Goal: Information Seeking & Learning: Learn about a topic

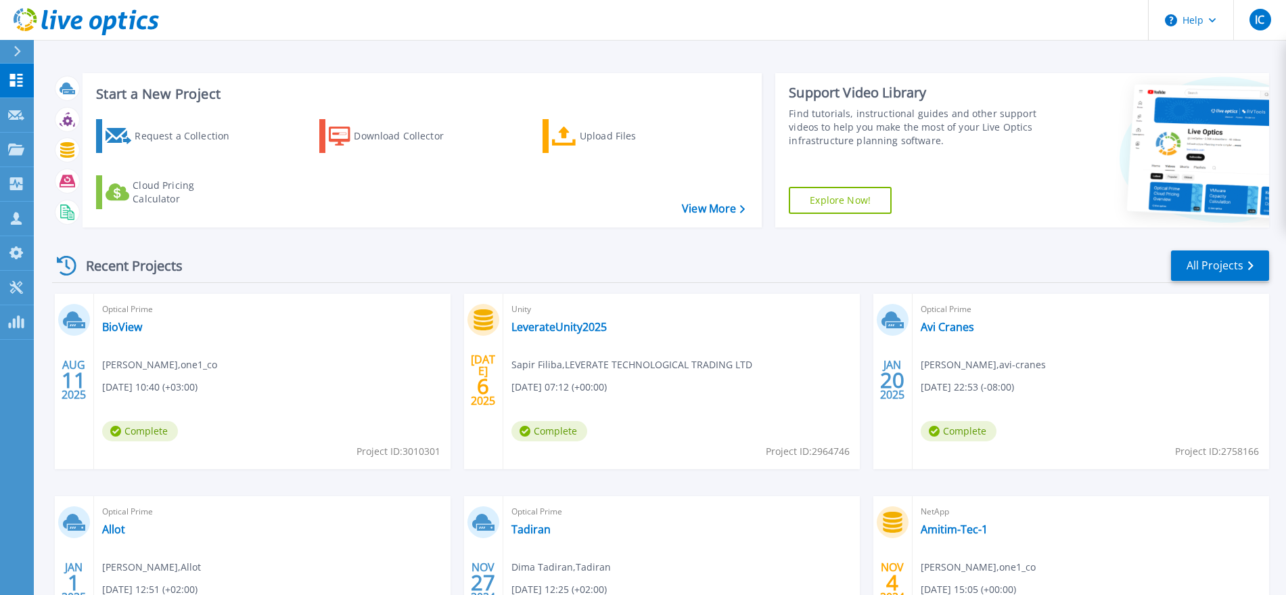
click at [99, 325] on div "Optical Prime BioView Idan Chen , one1_co 08/11/2025, 10:40 (+03:00) Complete P…" at bounding box center [272, 381] width 357 height 175
click at [118, 321] on link "BioView" at bounding box center [122, 327] width 40 height 14
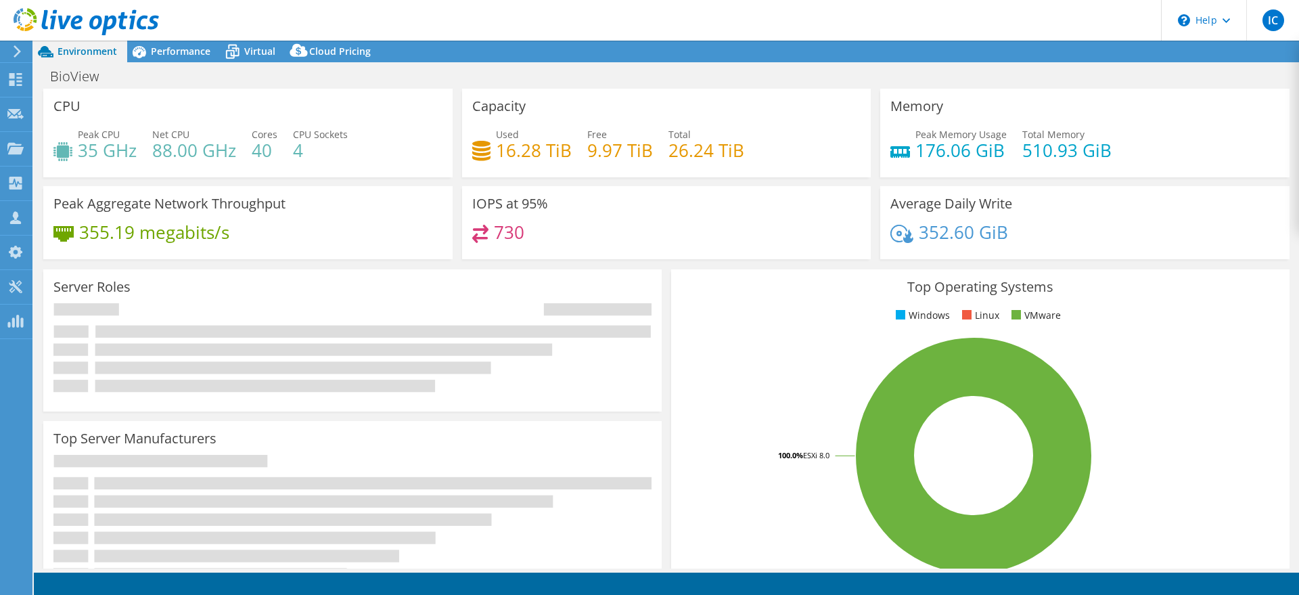
click at [204, 150] on h4 "88.00 GHz" at bounding box center [194, 150] width 84 height 15
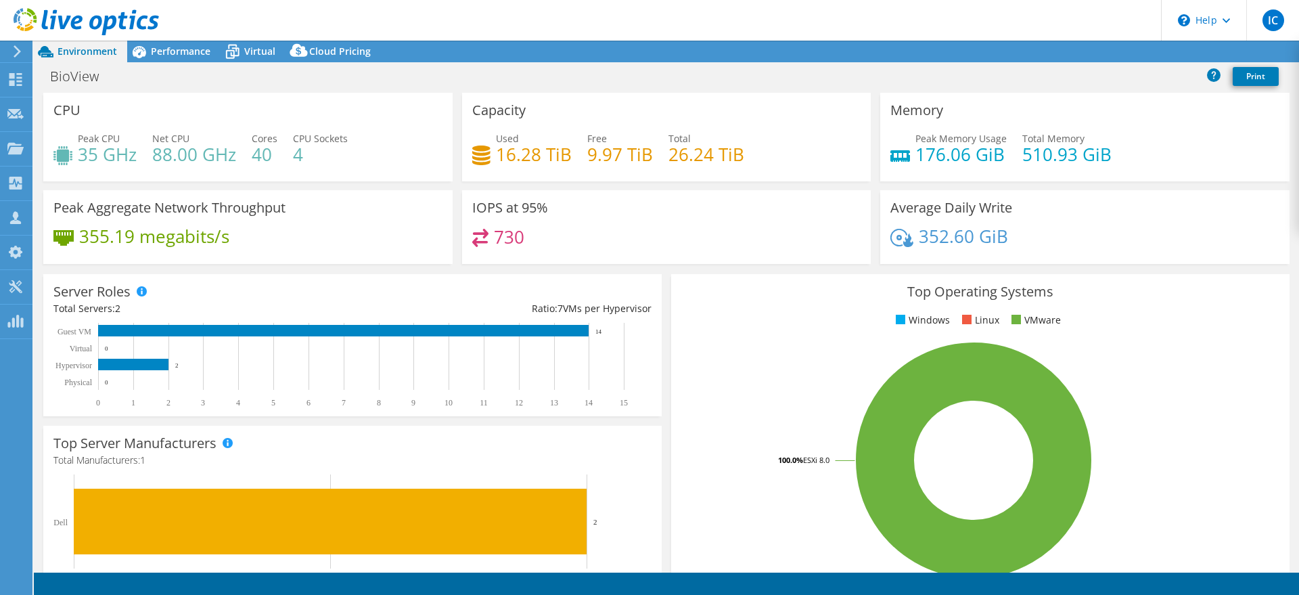
click at [204, 150] on h4 "88.00 GHz" at bounding box center [194, 154] width 84 height 15
click at [298, 154] on h4 "4" at bounding box center [320, 154] width 55 height 15
select select "USD"
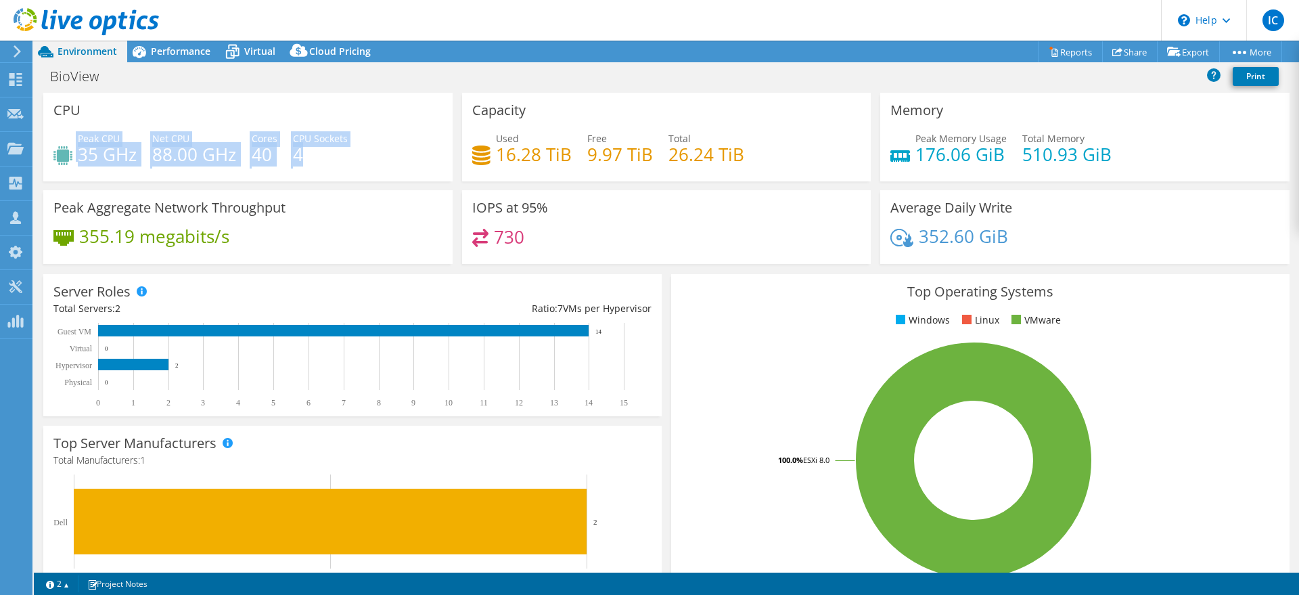
drag, startPoint x: 313, startPoint y: 153, endPoint x: 40, endPoint y: 143, distance: 272.8
click at [40, 143] on div "CPU Peak CPU 35 GHz Net CPU 88.00 GHz Cores 40 CPU Sockets 4" at bounding box center [248, 137] width 419 height 89
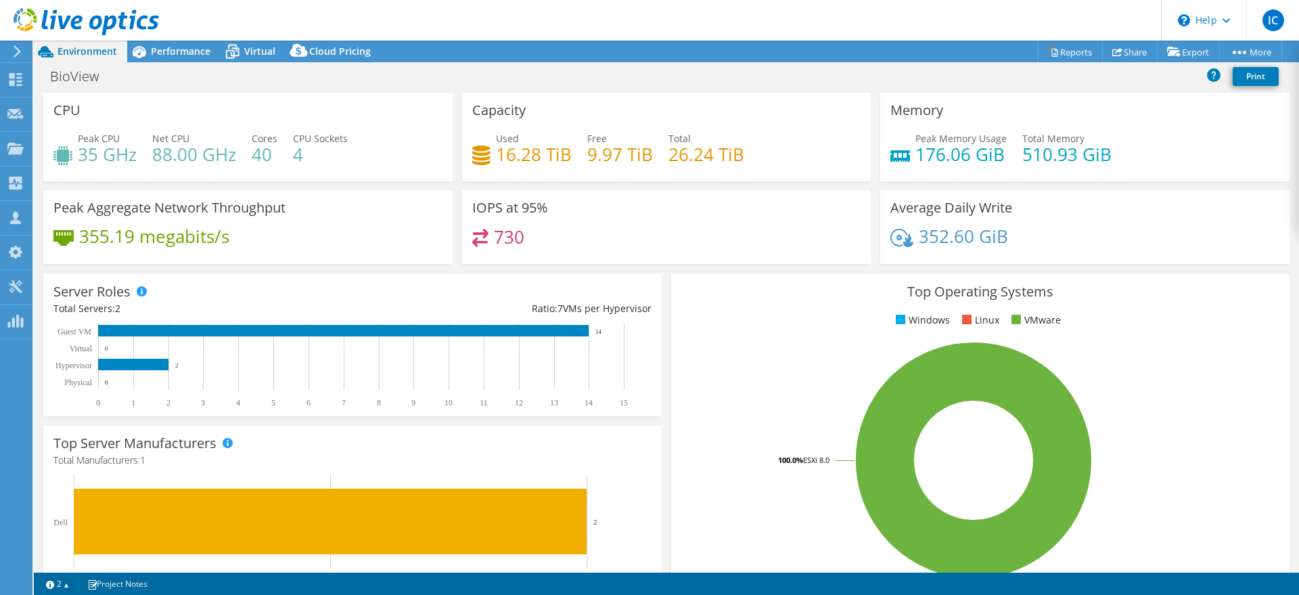
click at [99, 122] on div "CPU Peak CPU 35 GHz Net CPU 88.00 GHz Cores 40 CPU Sockets 4" at bounding box center [247, 137] width 409 height 89
click at [160, 69] on div "BioView Print" at bounding box center [666, 76] width 1265 height 25
click at [179, 53] on span "Performance" at bounding box center [181, 51] width 60 height 13
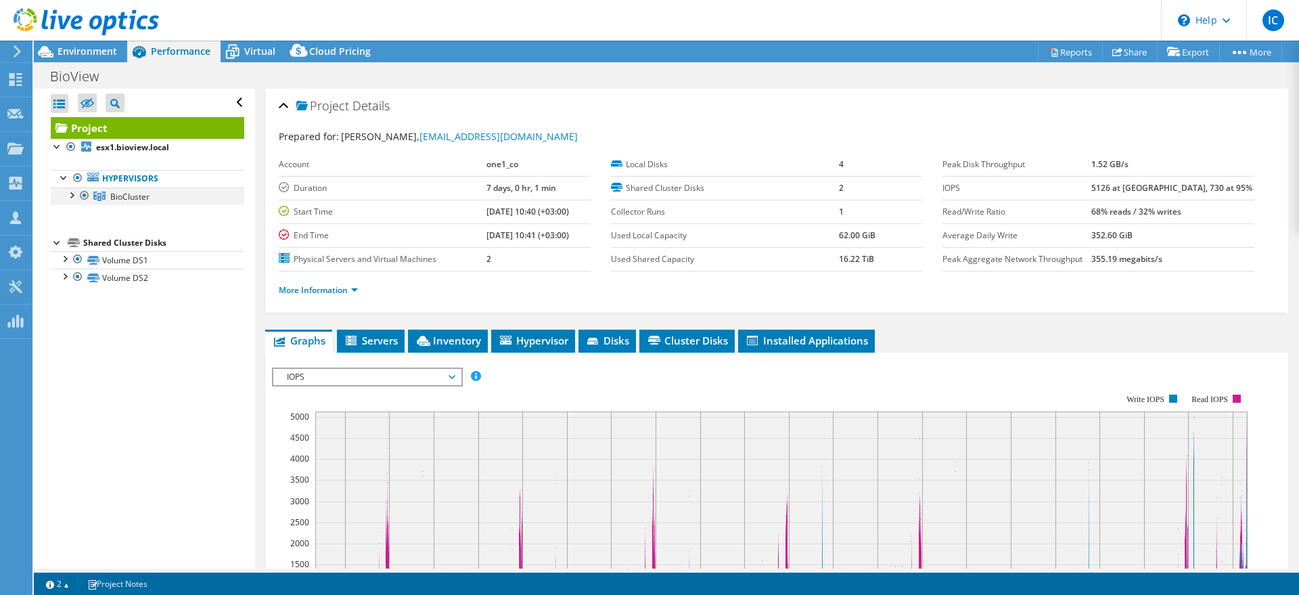
click at [76, 196] on div at bounding box center [71, 194] width 14 height 14
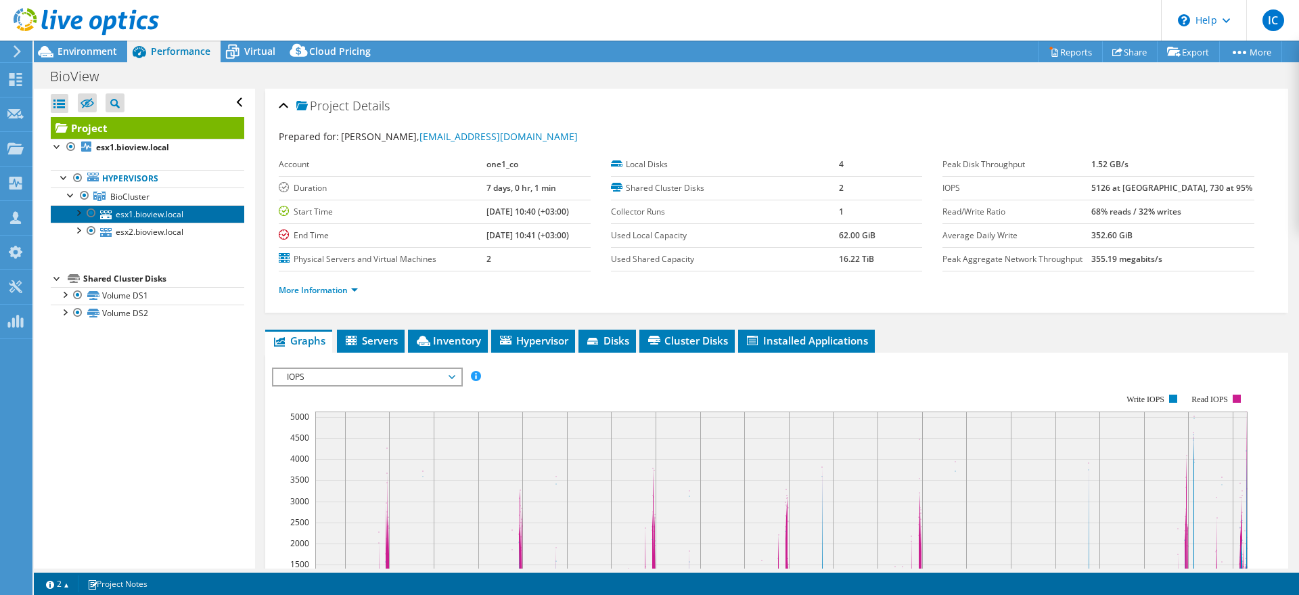
click at [122, 215] on link "esx1.bioview.local" at bounding box center [147, 214] width 193 height 18
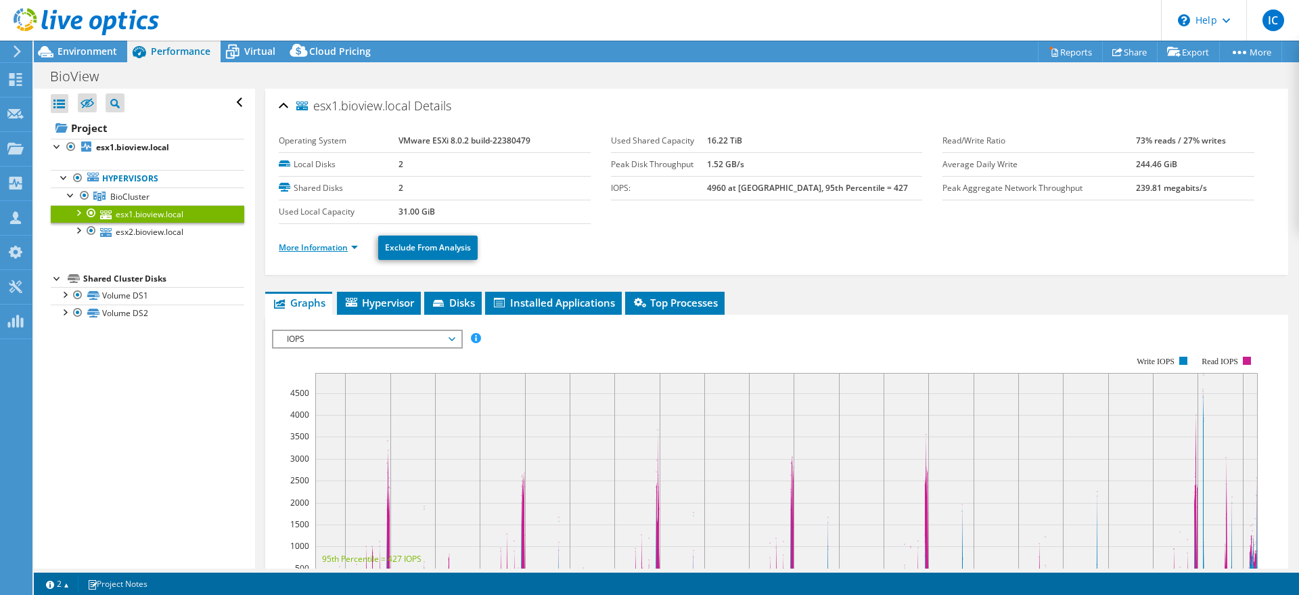
click at [340, 246] on link "More Information" at bounding box center [318, 248] width 79 height 12
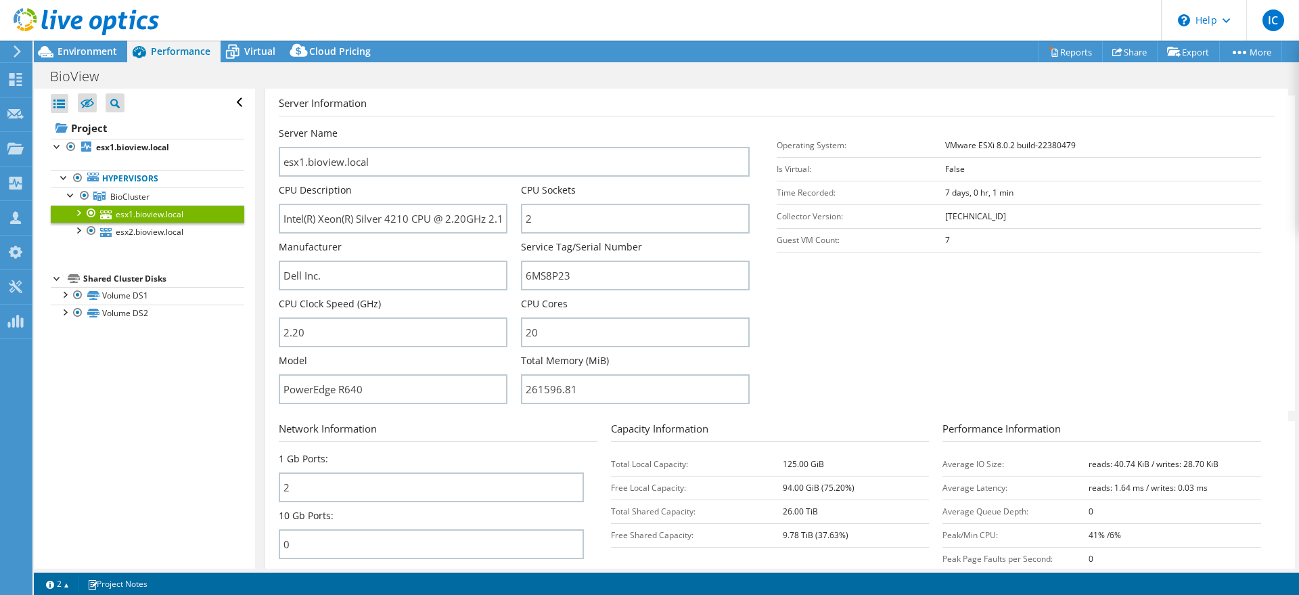
scroll to position [169, 0]
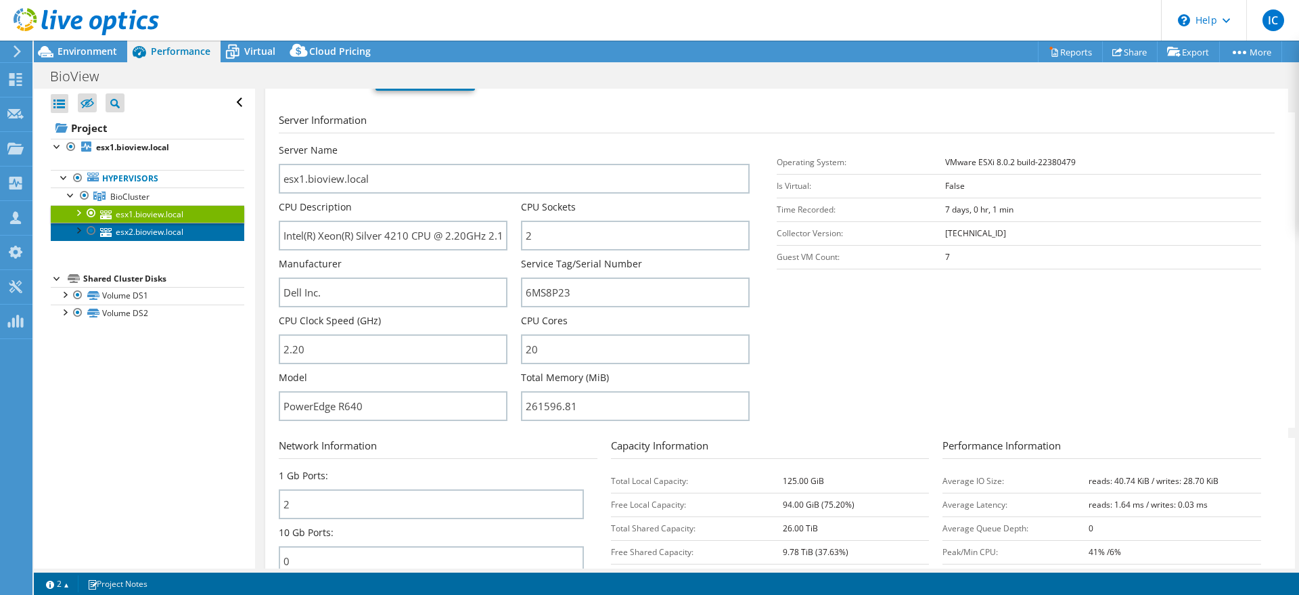
click at [156, 228] on link "esx2.bioview.local" at bounding box center [147, 232] width 193 height 18
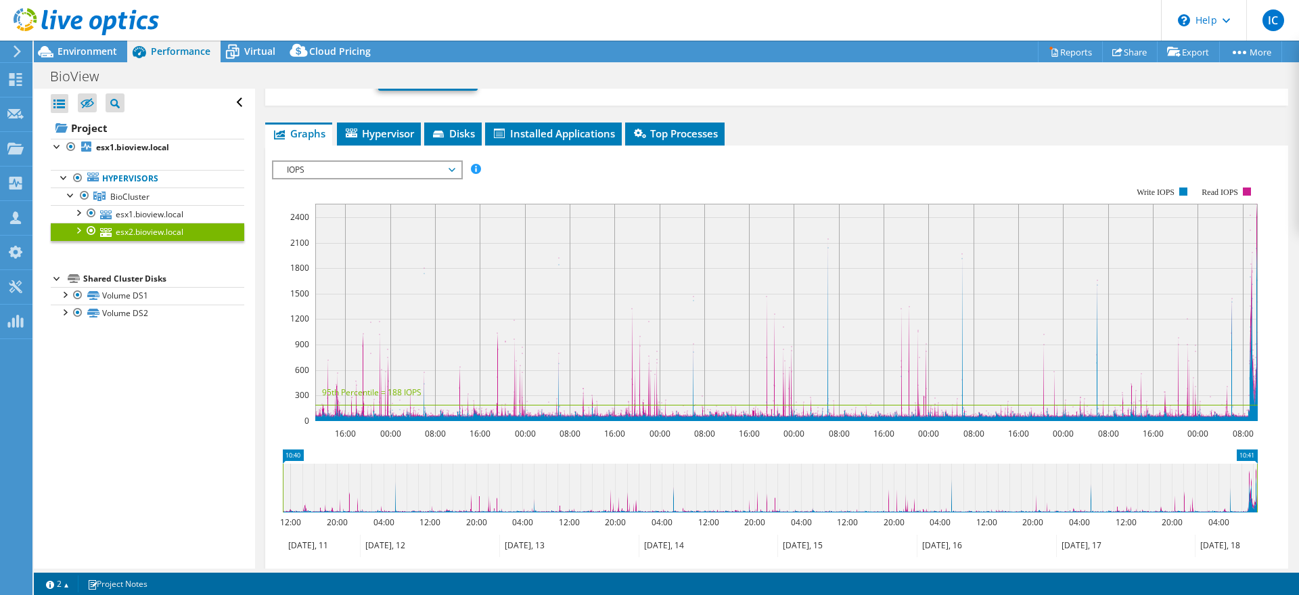
scroll to position [0, 0]
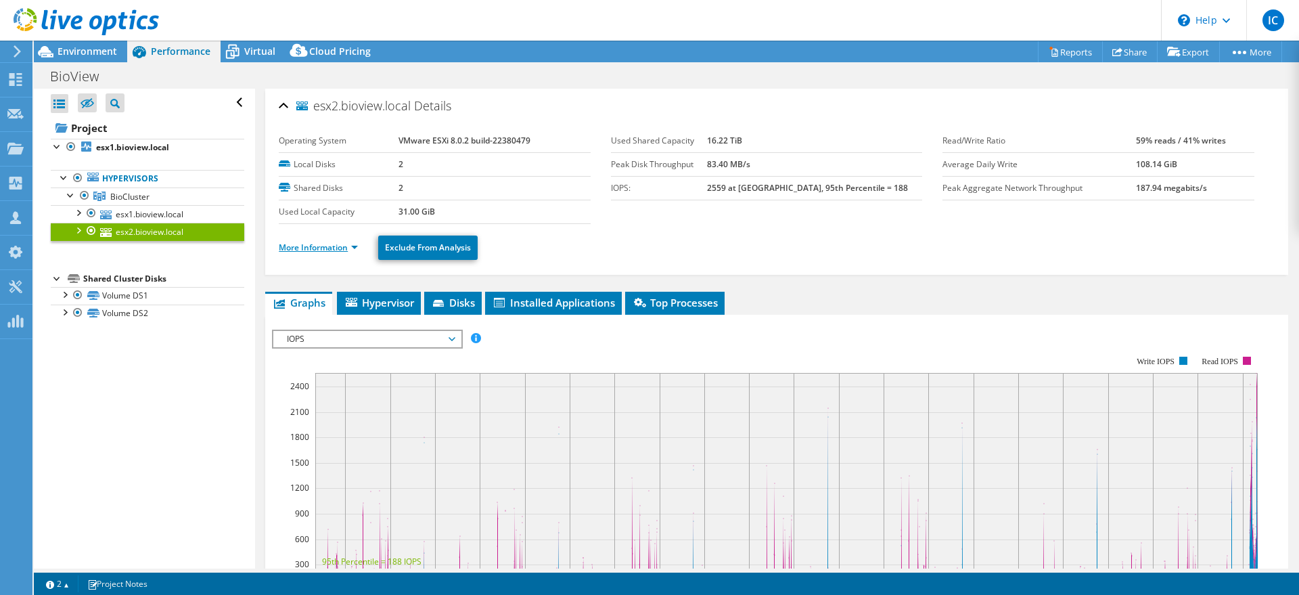
click at [310, 244] on link "More Information" at bounding box center [318, 248] width 79 height 12
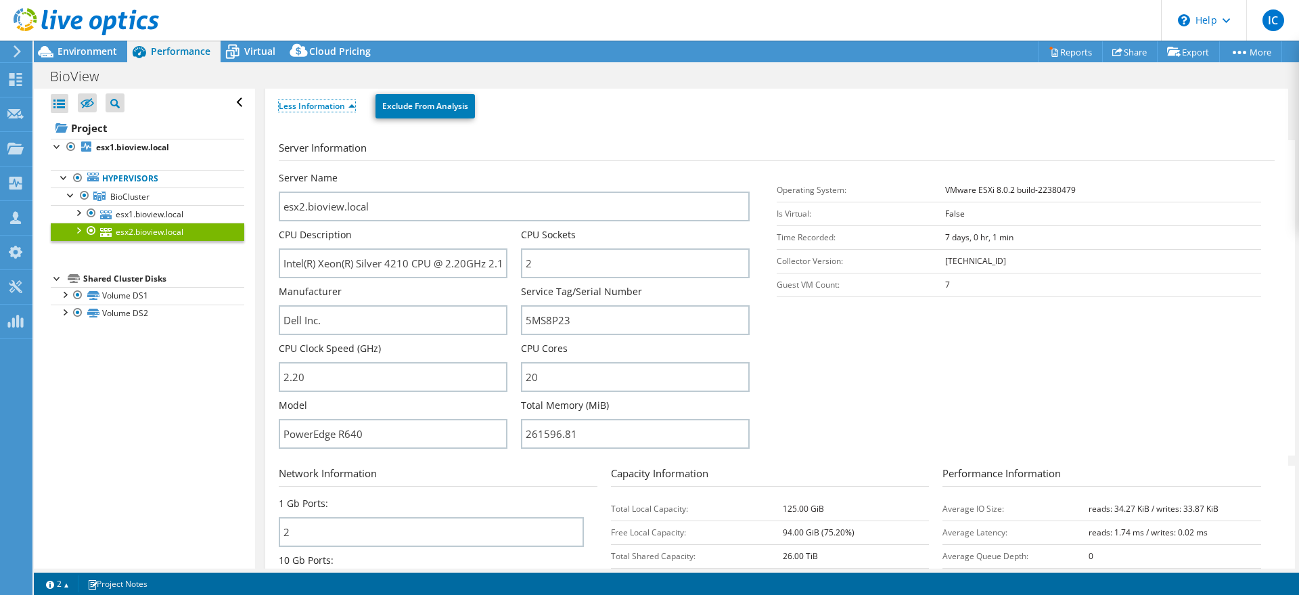
scroll to position [169, 0]
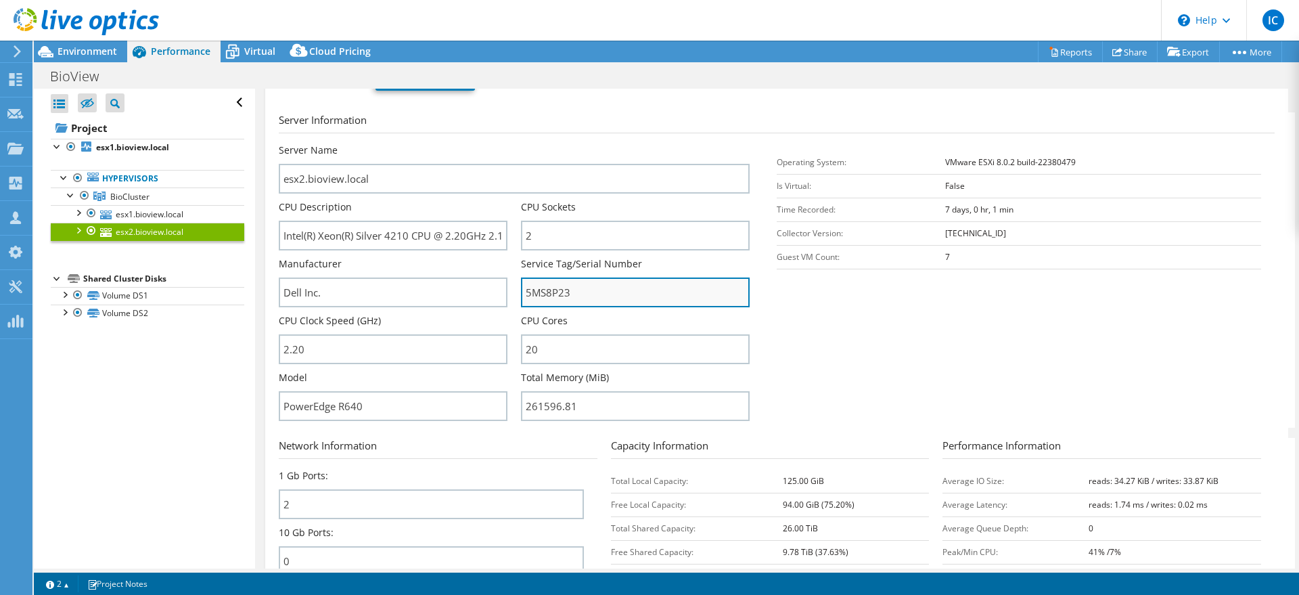
click at [552, 299] on input "5MS8P23" at bounding box center [635, 292] width 229 height 30
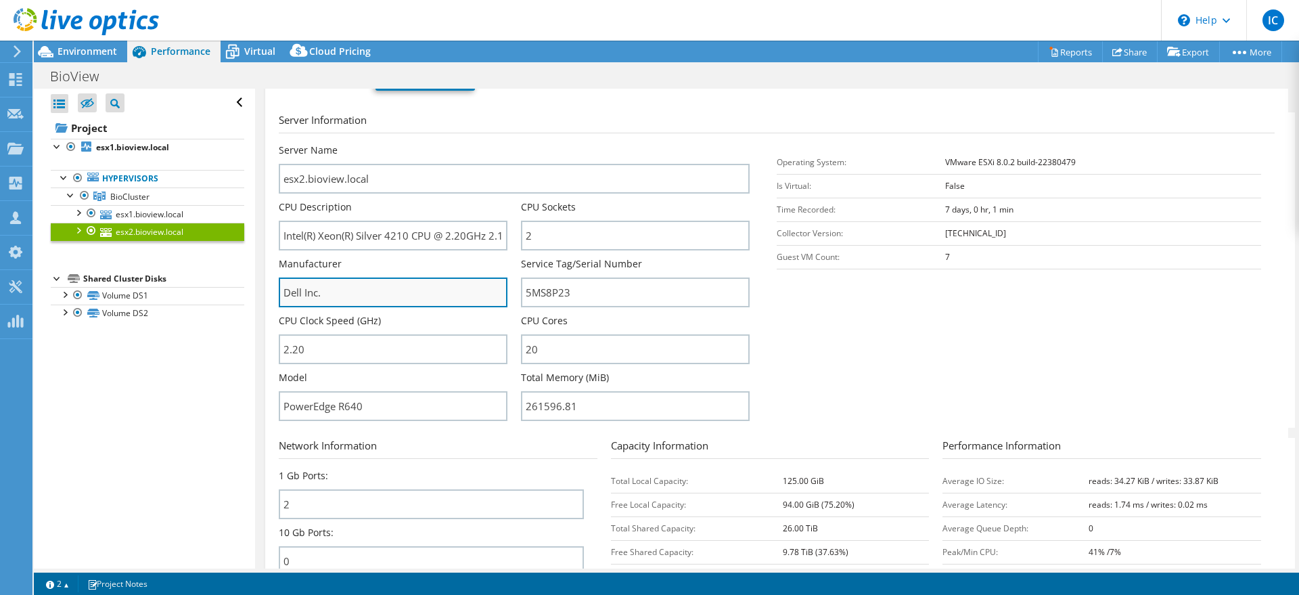
click at [340, 288] on input "Dell Inc." at bounding box center [393, 292] width 229 height 30
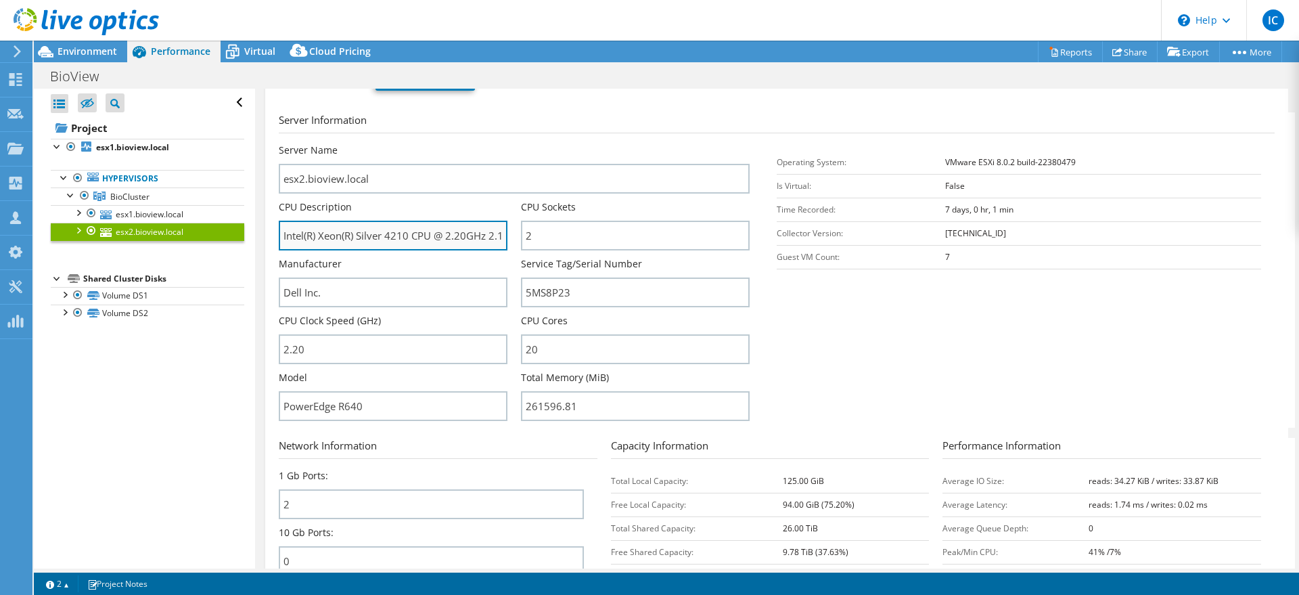
click at [396, 243] on input "Intel(R) Xeon(R) Silver 4210 CPU @ 2.20GHz 2.19 GHz" at bounding box center [393, 236] width 229 height 30
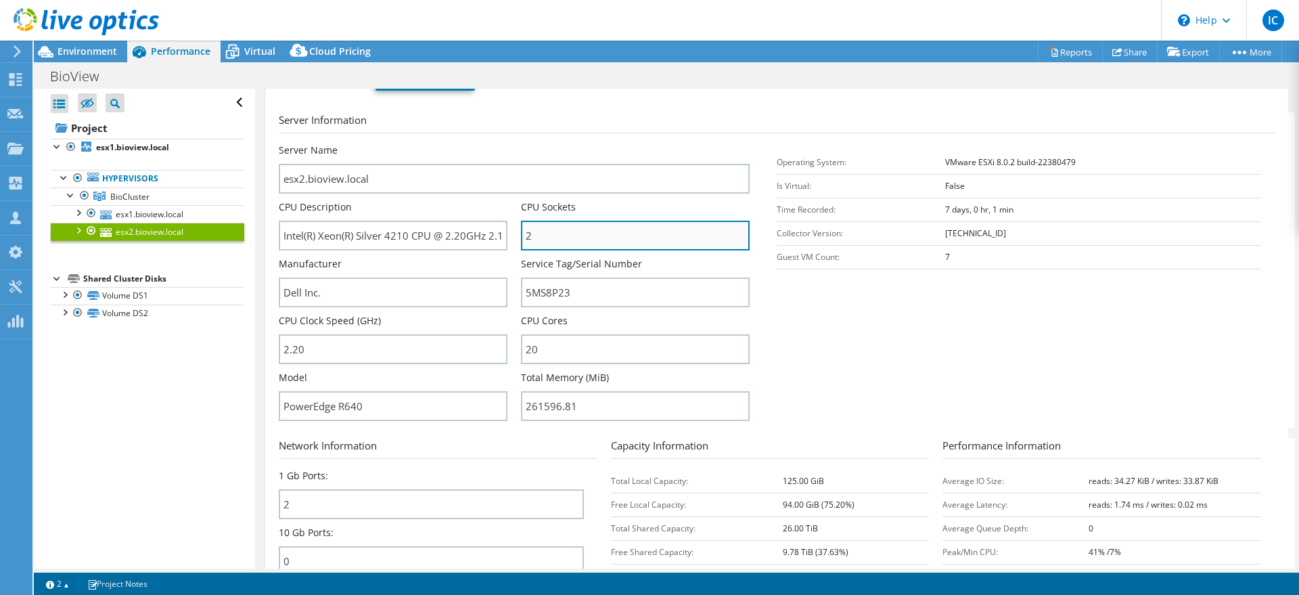
click at [557, 243] on input "2" at bounding box center [635, 236] width 229 height 30
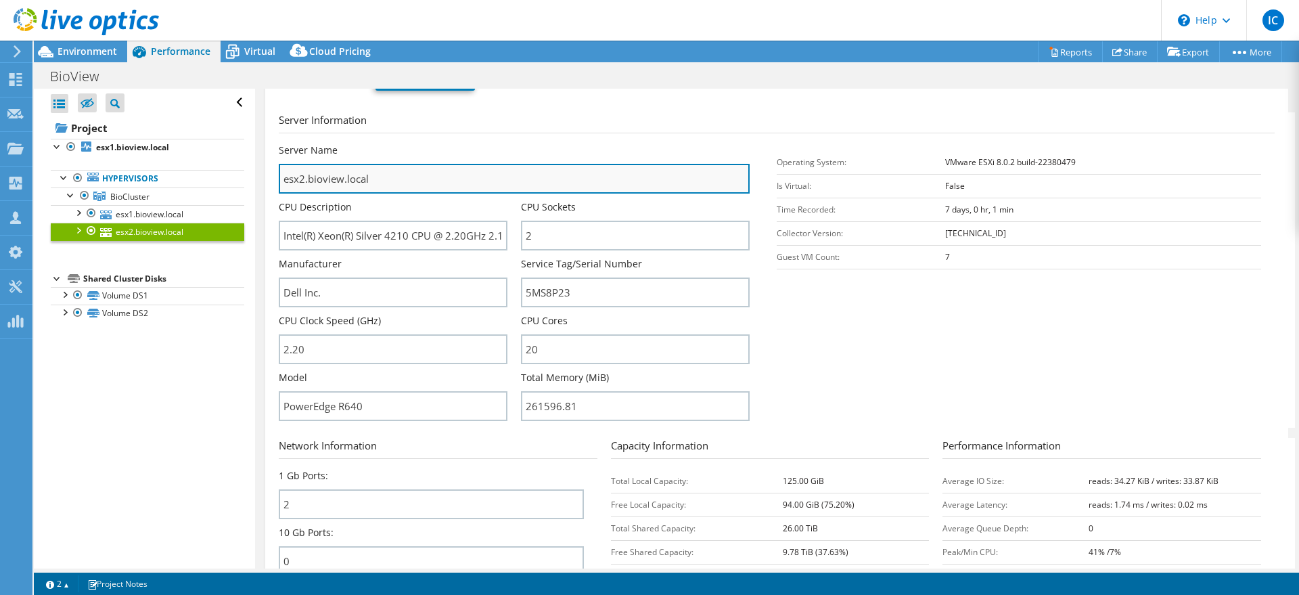
click at [380, 175] on input "esx2.bioview.local" at bounding box center [514, 179] width 471 height 30
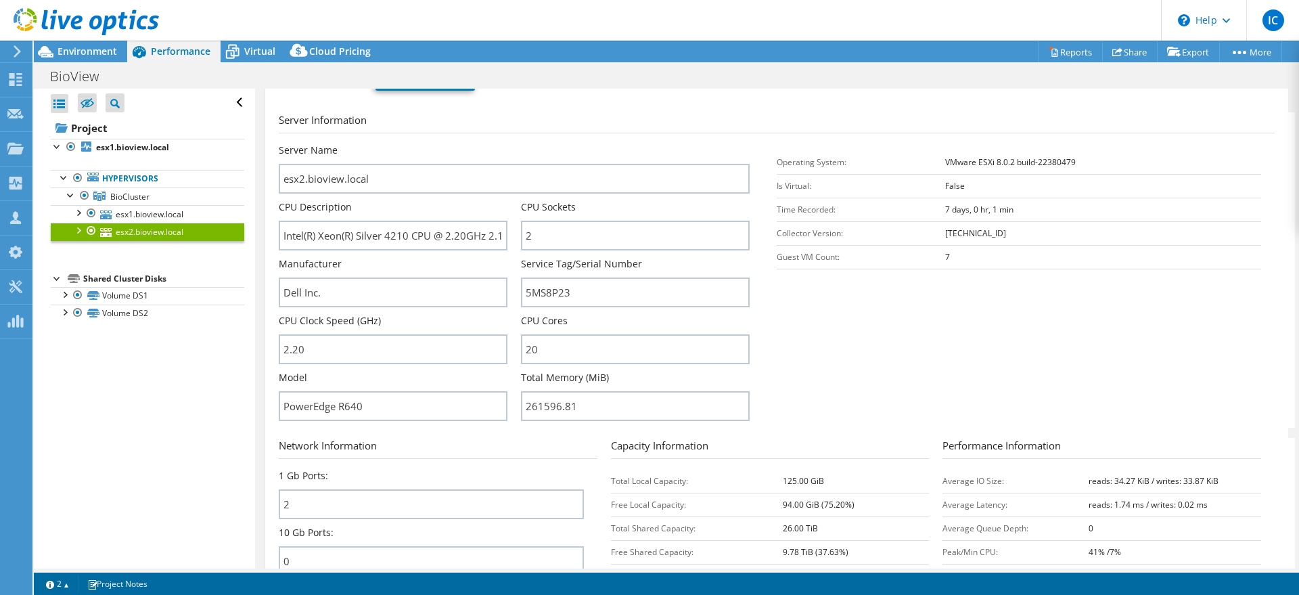
click at [377, 382] on div "Model PowerEdge R640" at bounding box center [393, 396] width 229 height 50
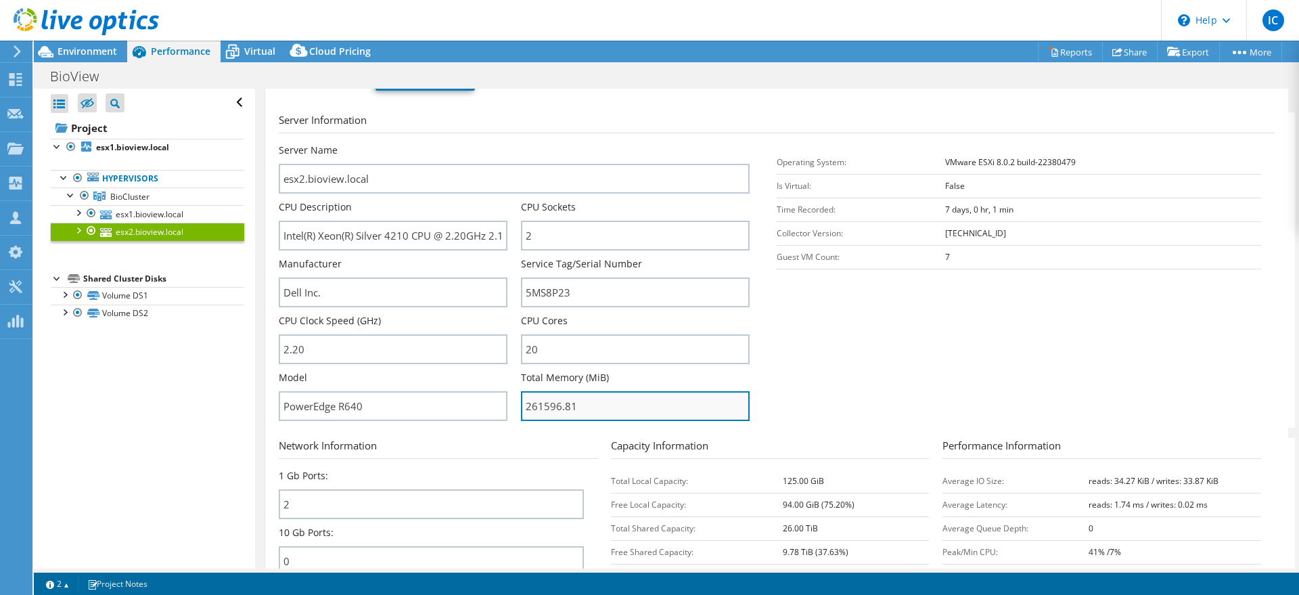
click at [565, 406] on input "261596.81" at bounding box center [635, 406] width 229 height 30
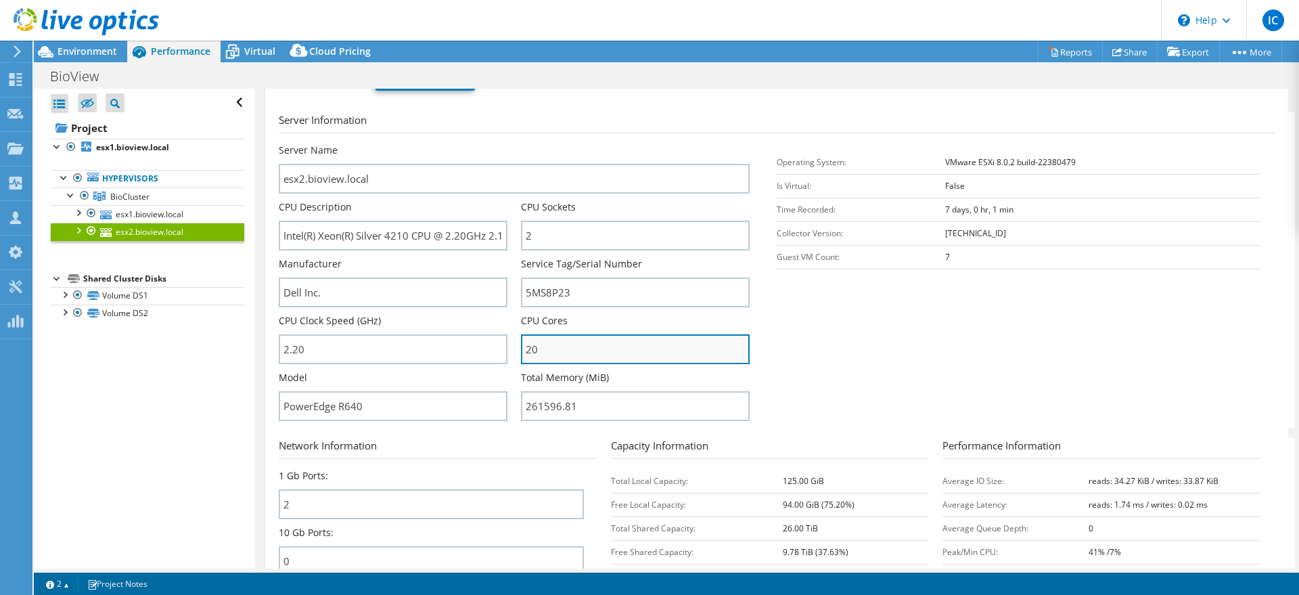
click at [559, 351] on input "20" at bounding box center [635, 349] width 229 height 30
click at [558, 275] on div "Service Tag/Serial Number 5MS8P23" at bounding box center [635, 282] width 229 height 50
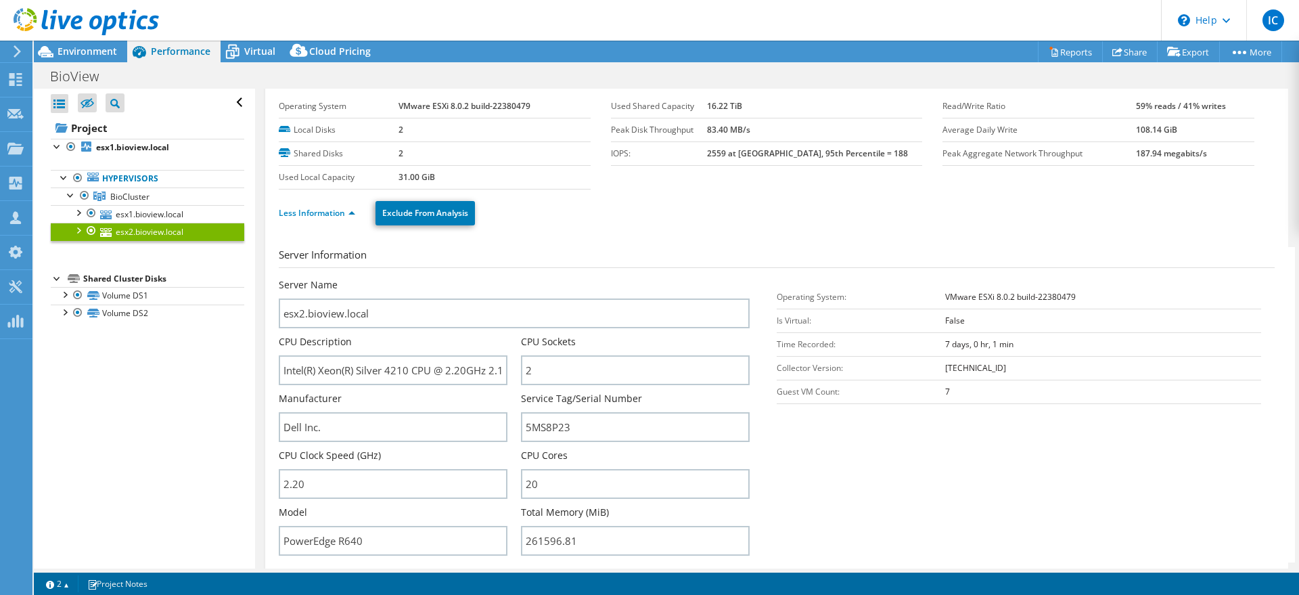
scroll to position [0, 0]
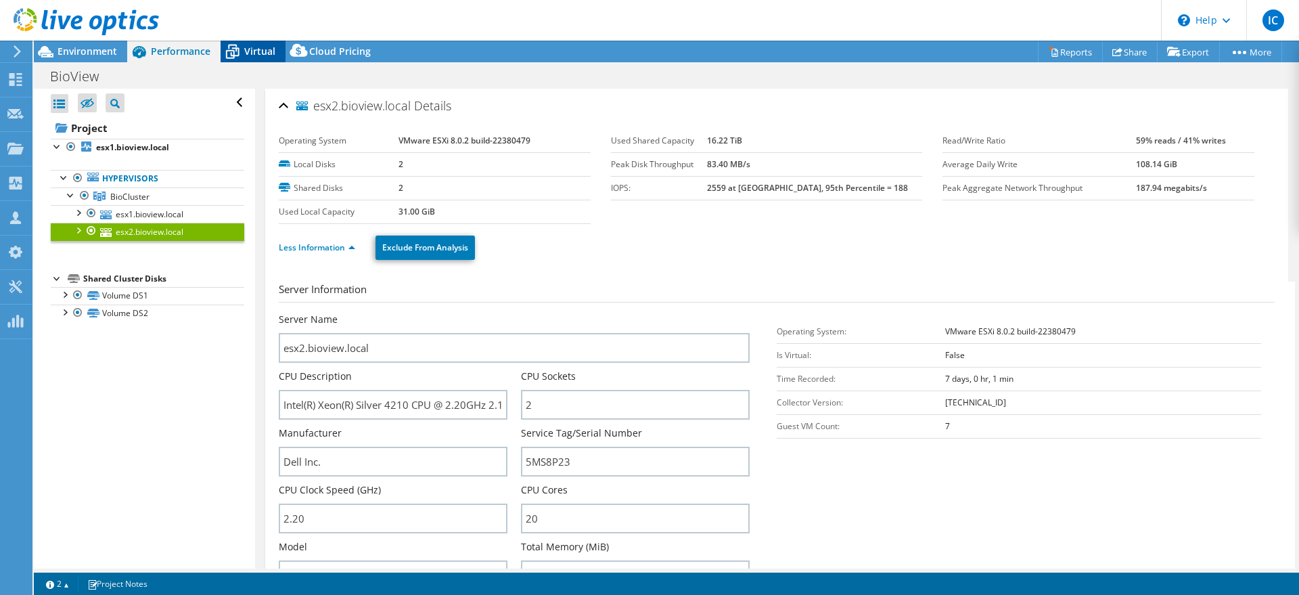
click at [247, 54] on span "Virtual" at bounding box center [259, 51] width 31 height 13
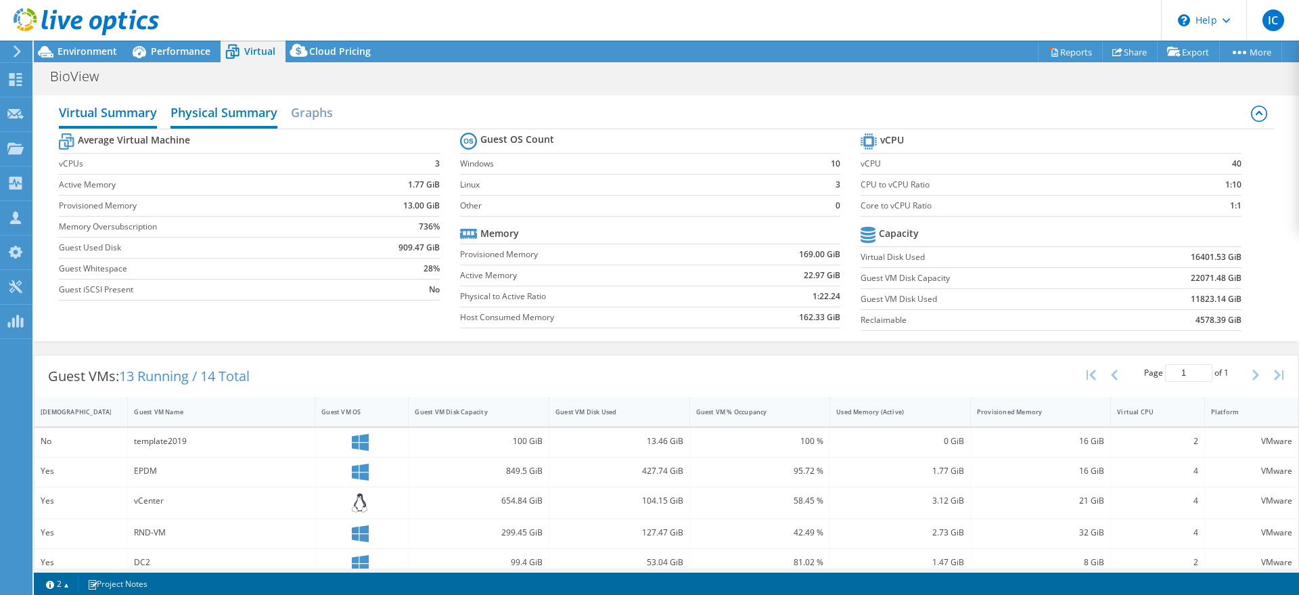
click at [204, 118] on h2 "Physical Summary" at bounding box center [223, 114] width 107 height 30
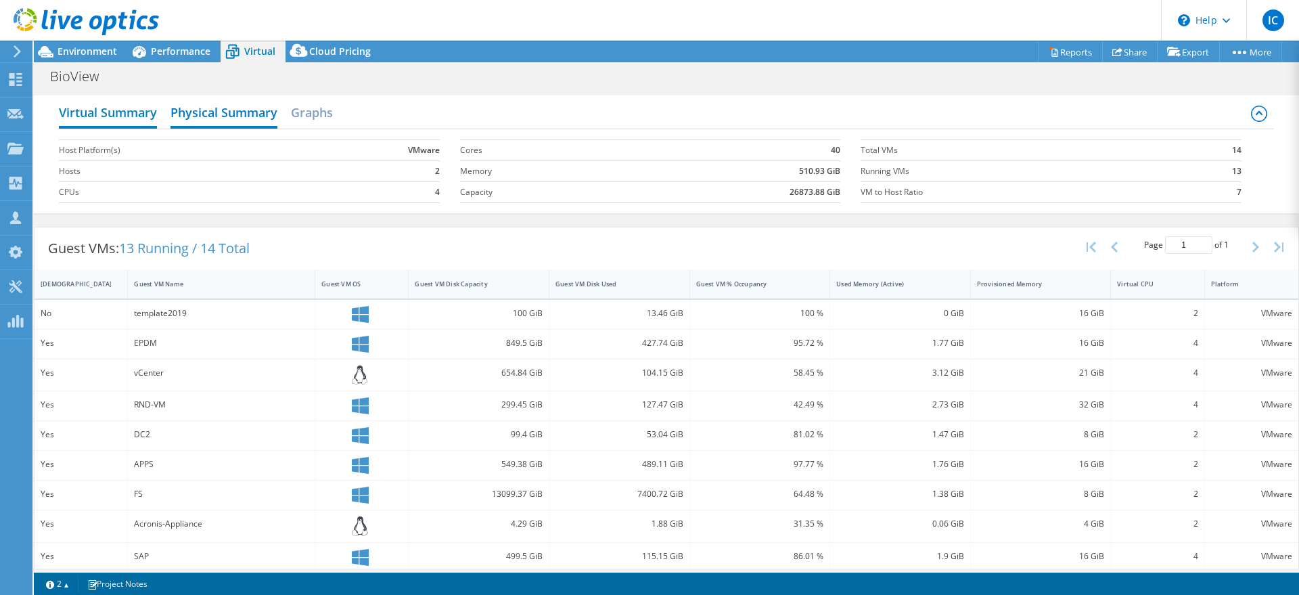
click at [121, 120] on h2 "Virtual Summary" at bounding box center [108, 114] width 98 height 30
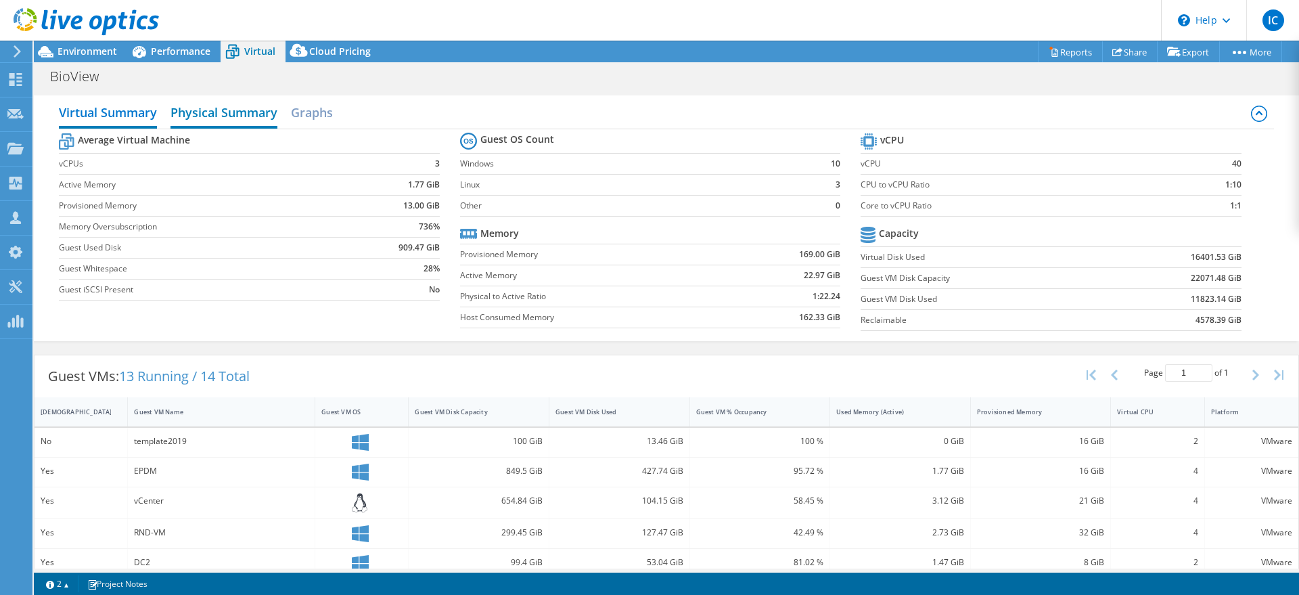
click at [204, 120] on h2 "Physical Summary" at bounding box center [223, 114] width 107 height 30
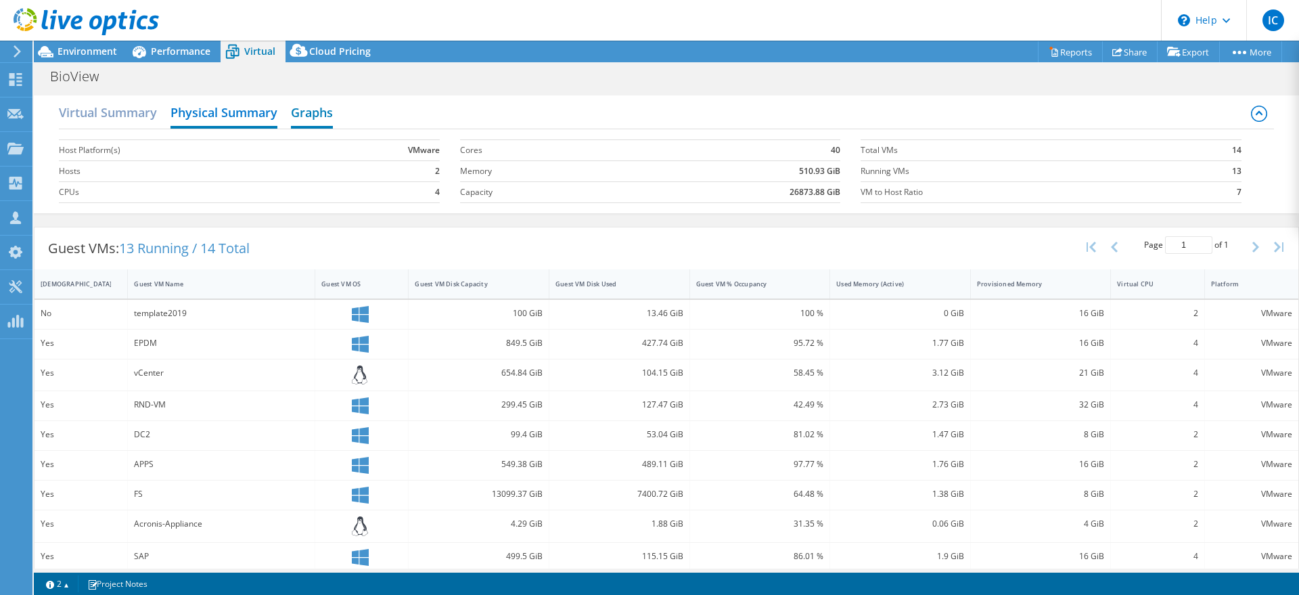
click at [307, 122] on h2 "Graphs" at bounding box center [312, 114] width 42 height 30
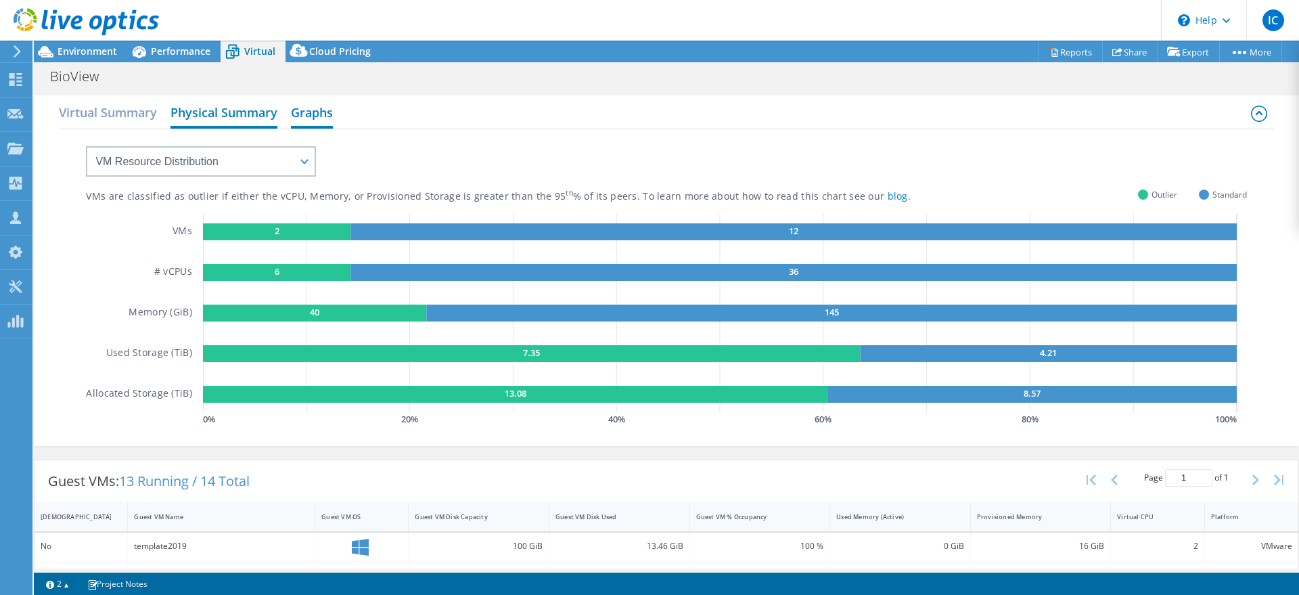
click at [203, 118] on h2 "Physical Summary" at bounding box center [223, 114] width 107 height 30
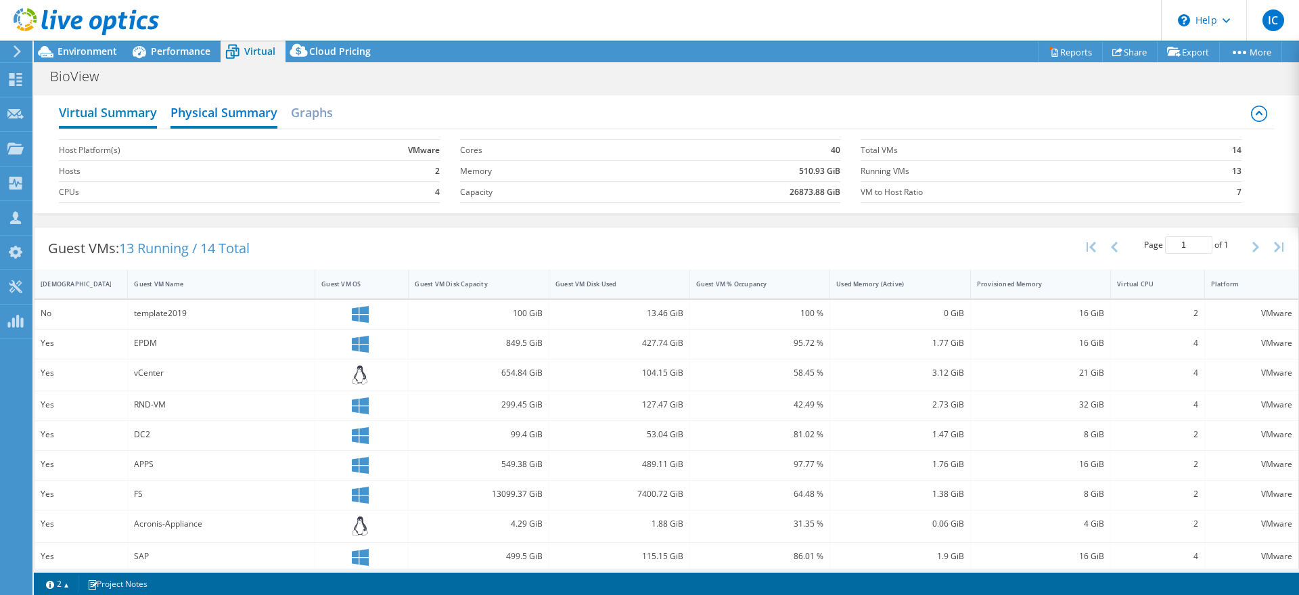
click at [136, 116] on h2 "Virtual Summary" at bounding box center [108, 114] width 98 height 30
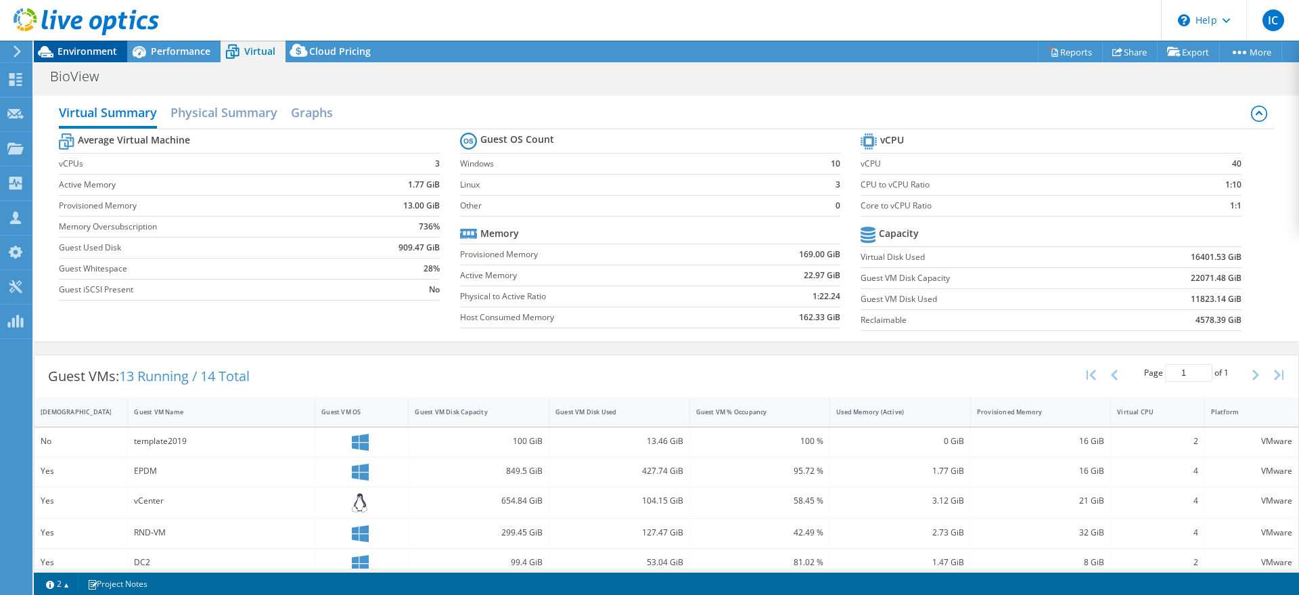
click at [62, 48] on span "Environment" at bounding box center [88, 51] width 60 height 13
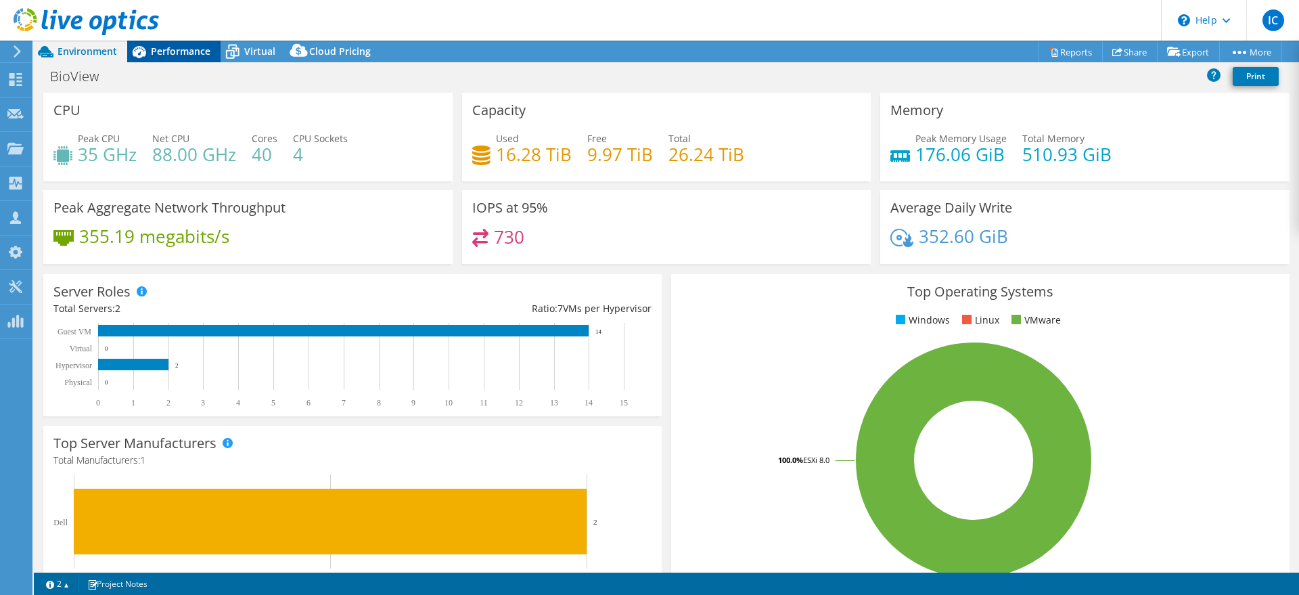
click at [215, 49] on div "Performance" at bounding box center [173, 52] width 93 height 22
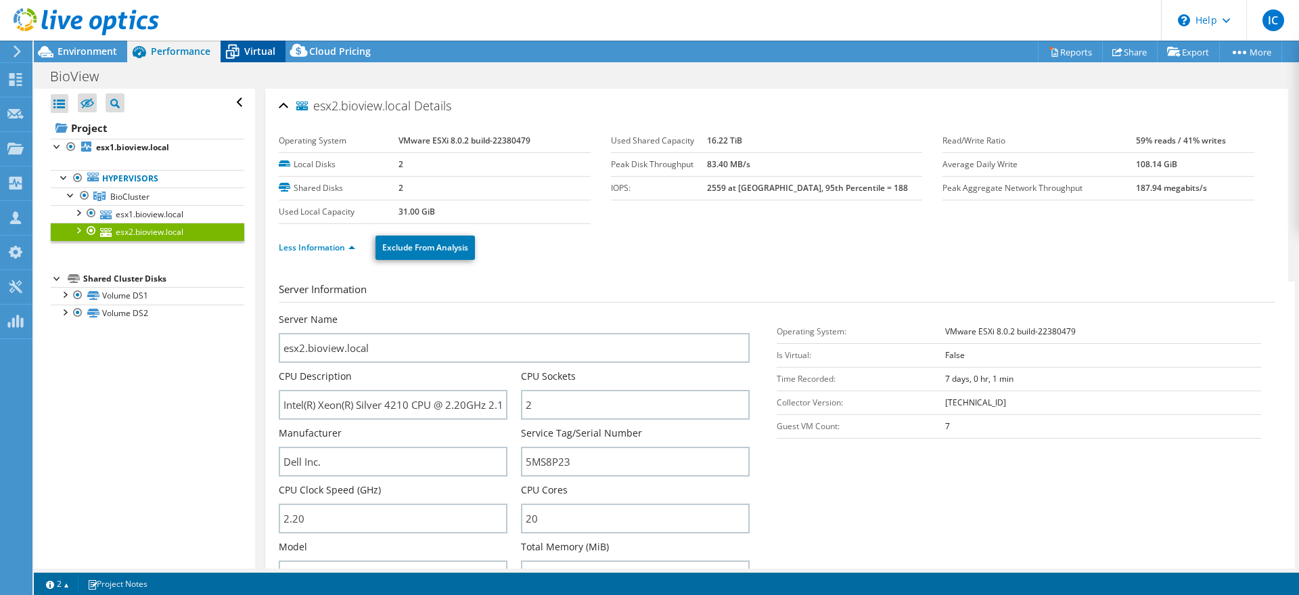
click at [250, 49] on span "Virtual" at bounding box center [259, 51] width 31 height 13
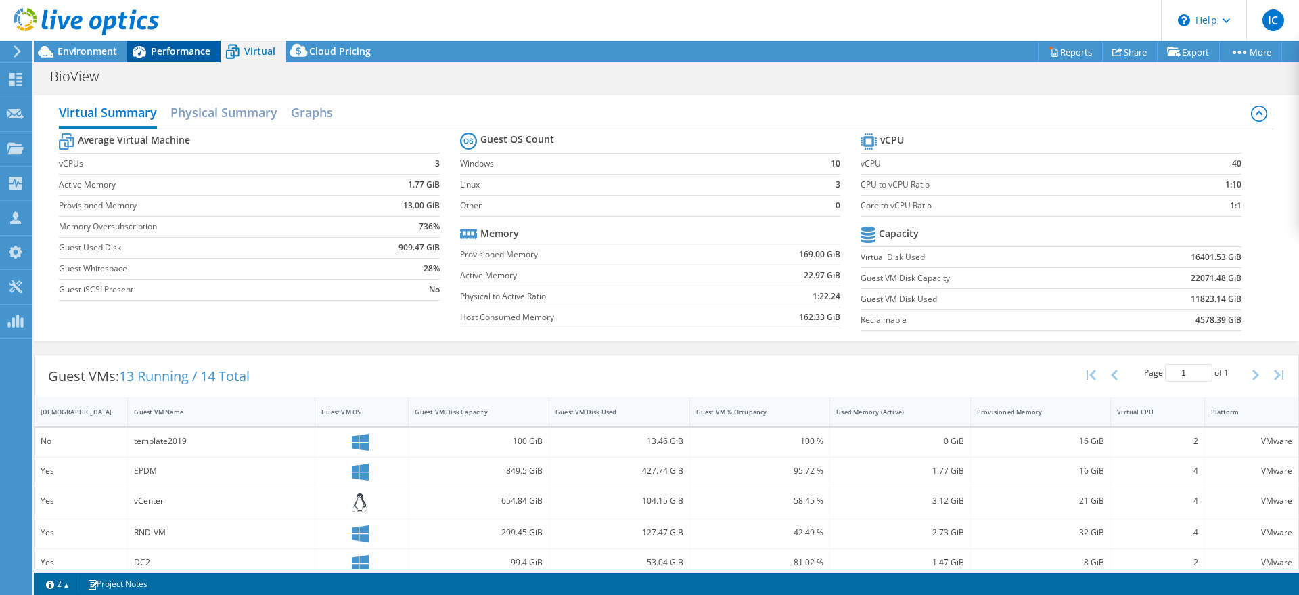
click at [181, 49] on span "Performance" at bounding box center [181, 51] width 60 height 13
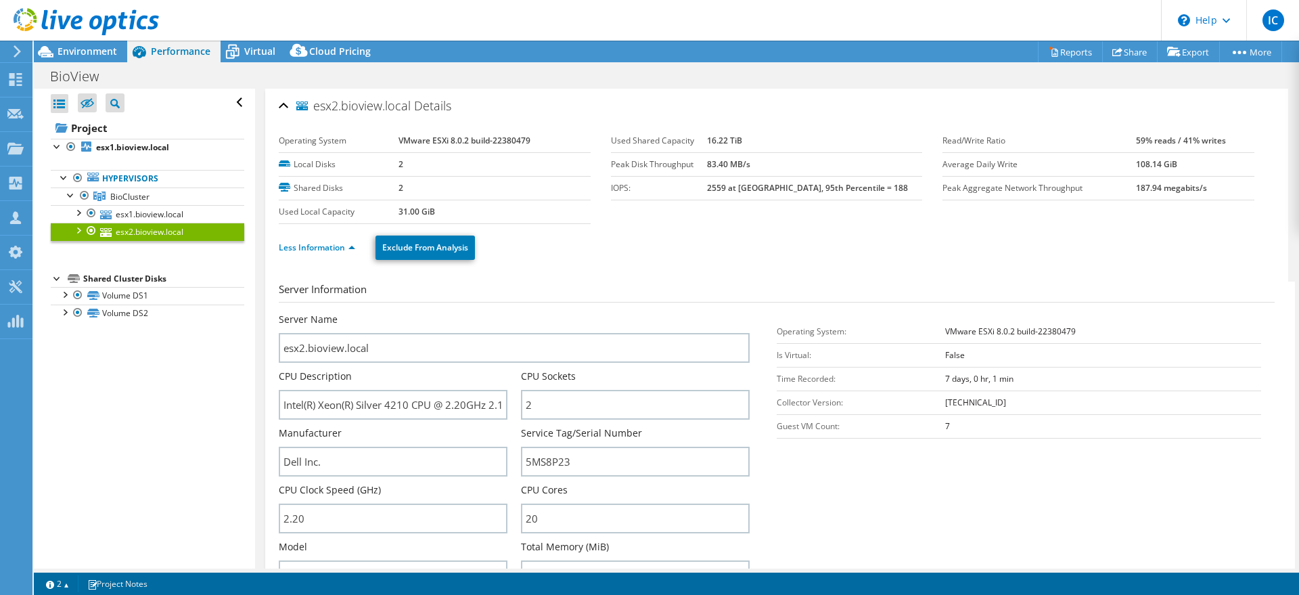
click at [59, 41] on div at bounding box center [79, 22] width 159 height 45
click at [60, 51] on span "Environment" at bounding box center [88, 51] width 60 height 13
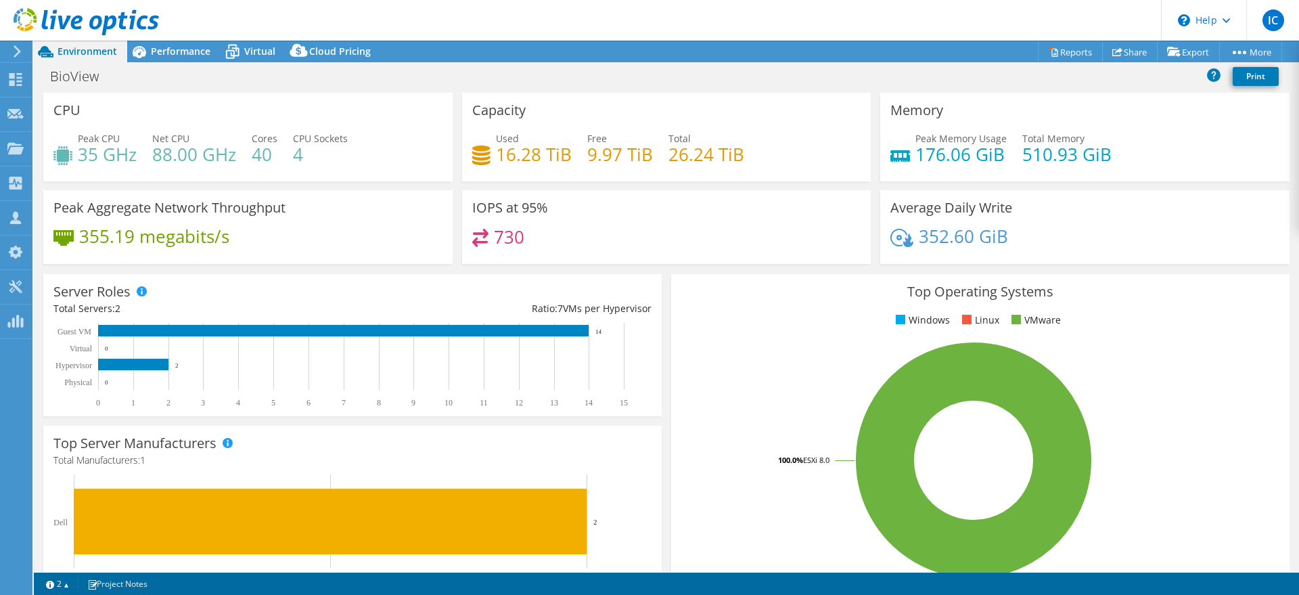
click at [109, 16] on icon at bounding box center [86, 22] width 145 height 28
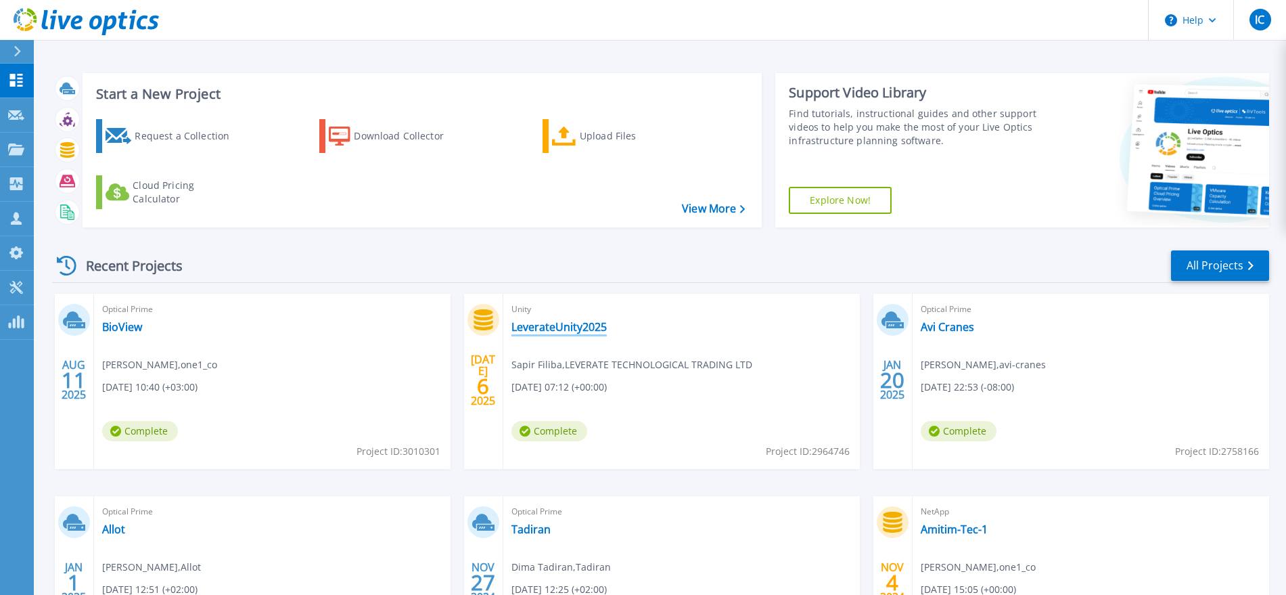
click at [535, 326] on link "LeverateUnity2025" at bounding box center [558, 327] width 95 height 14
click at [157, 92] on h3 "Start a New Project" at bounding box center [420, 94] width 648 height 15
click at [157, 91] on h3 "Start a New Project" at bounding box center [420, 94] width 648 height 15
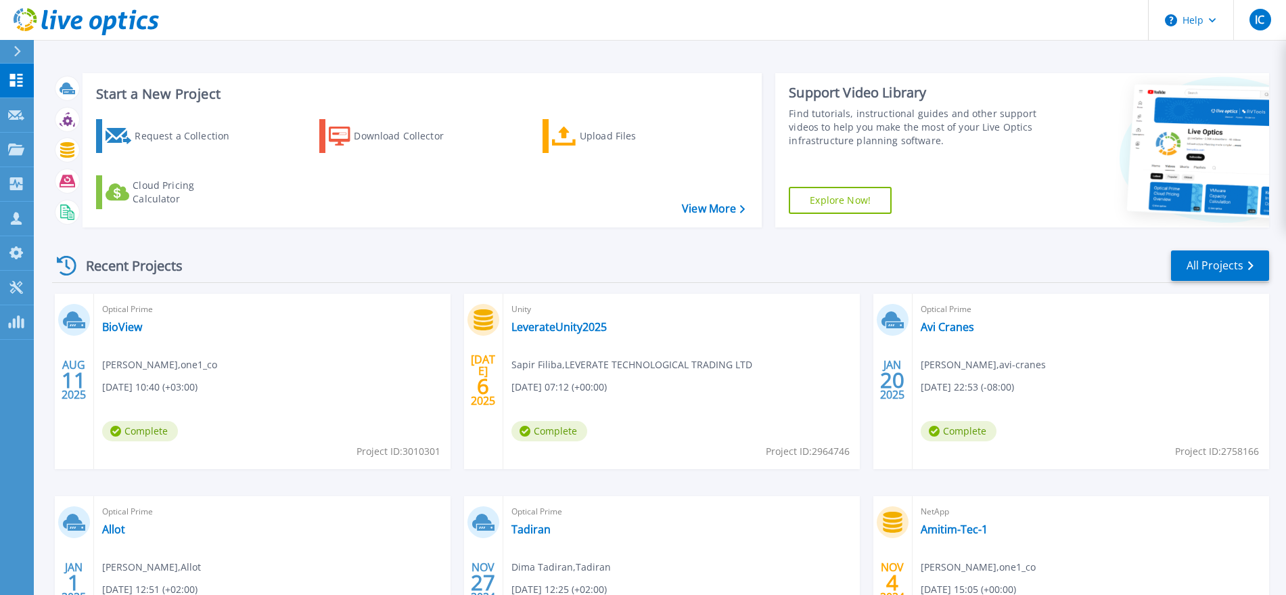
click at [95, 20] on icon at bounding box center [86, 22] width 145 height 28
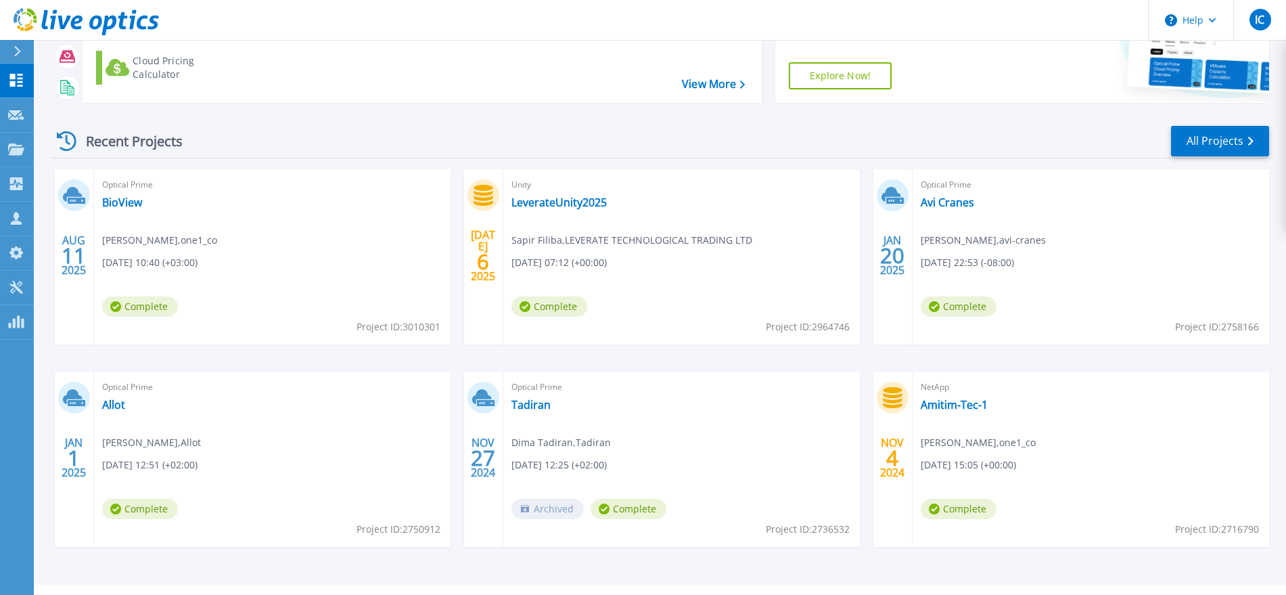
scroll to position [155, 0]
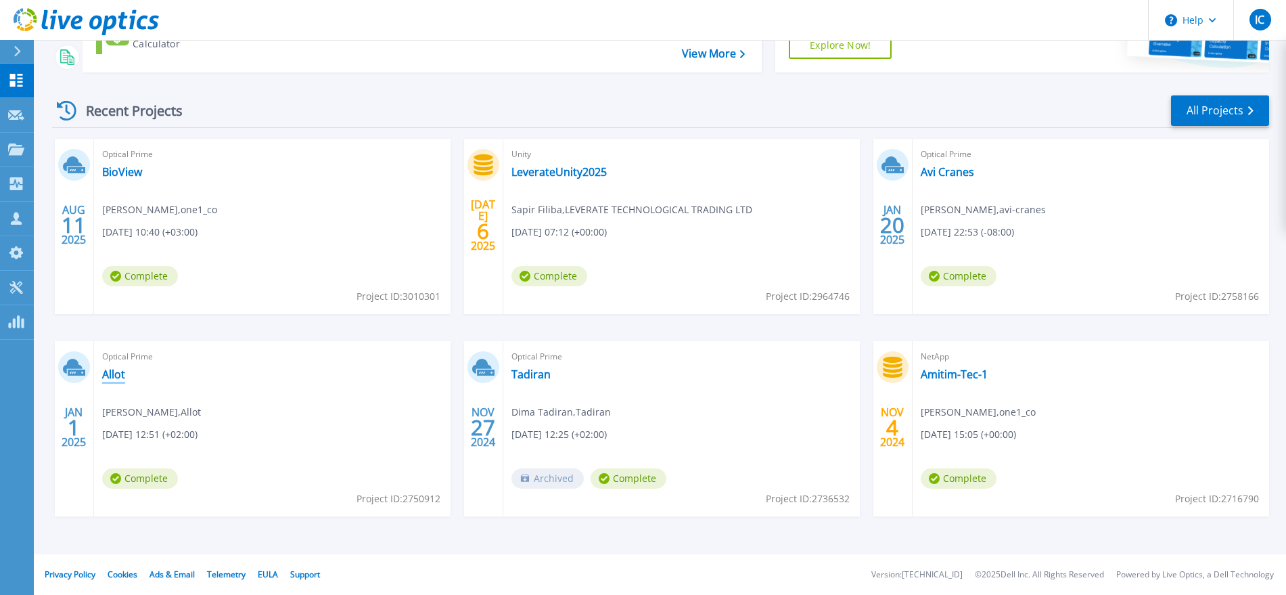
click at [124, 375] on link "Allot" at bounding box center [113, 374] width 23 height 14
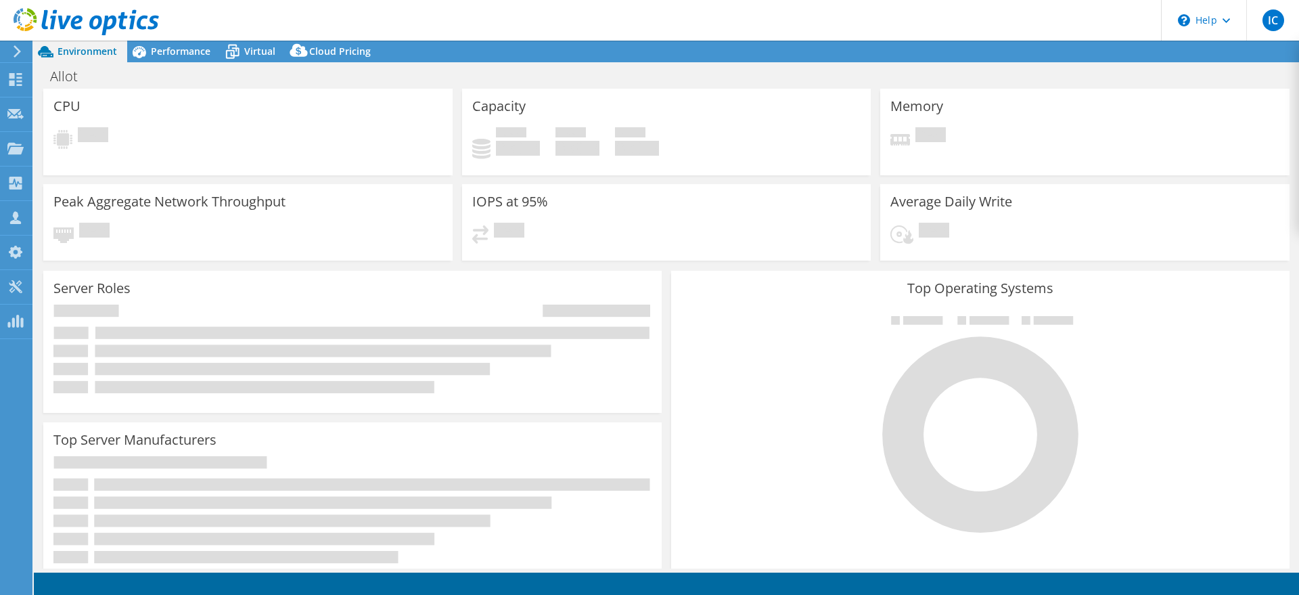
select select "USD"
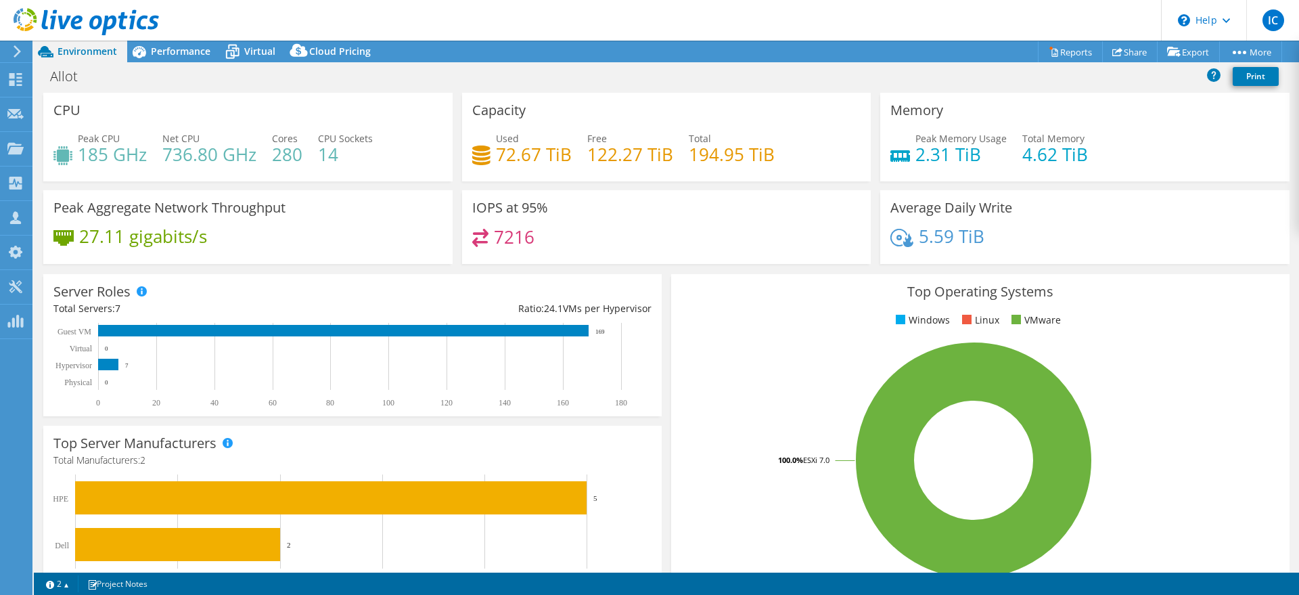
click at [56, 17] on icon at bounding box center [86, 22] width 145 height 28
